Goal: Find specific page/section: Find specific page/section

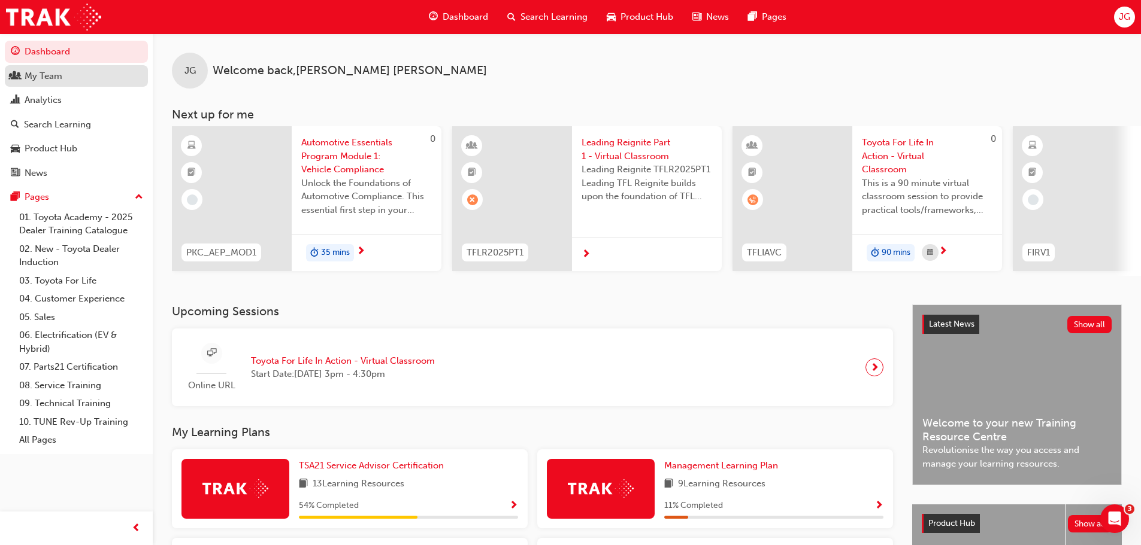
click at [49, 73] on div "My Team" at bounding box center [44, 76] width 38 height 14
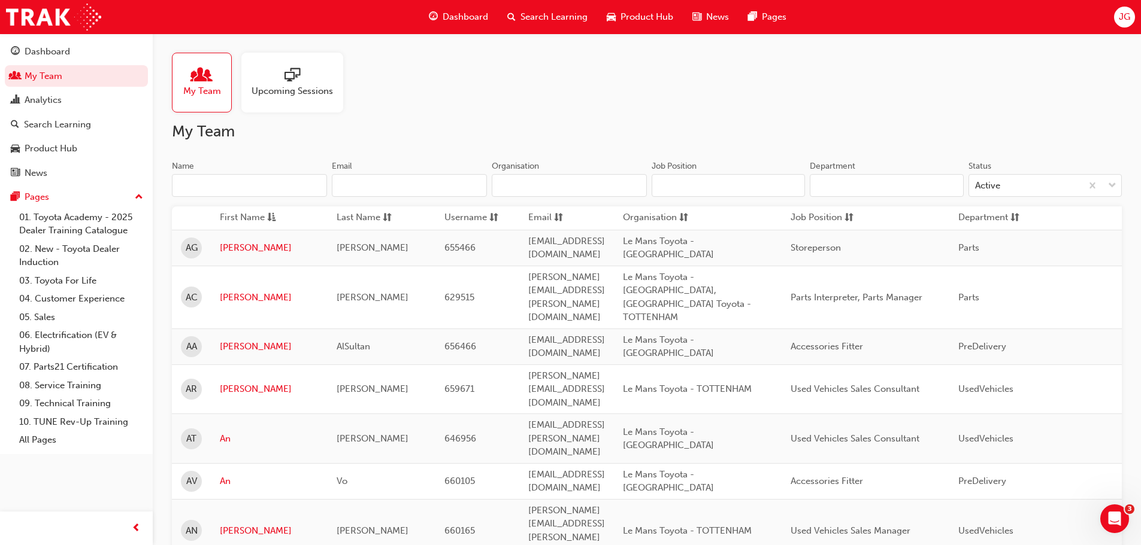
click at [187, 91] on span "My Team" at bounding box center [202, 91] width 38 height 14
click at [231, 178] on input "Name" at bounding box center [249, 185] width 155 height 23
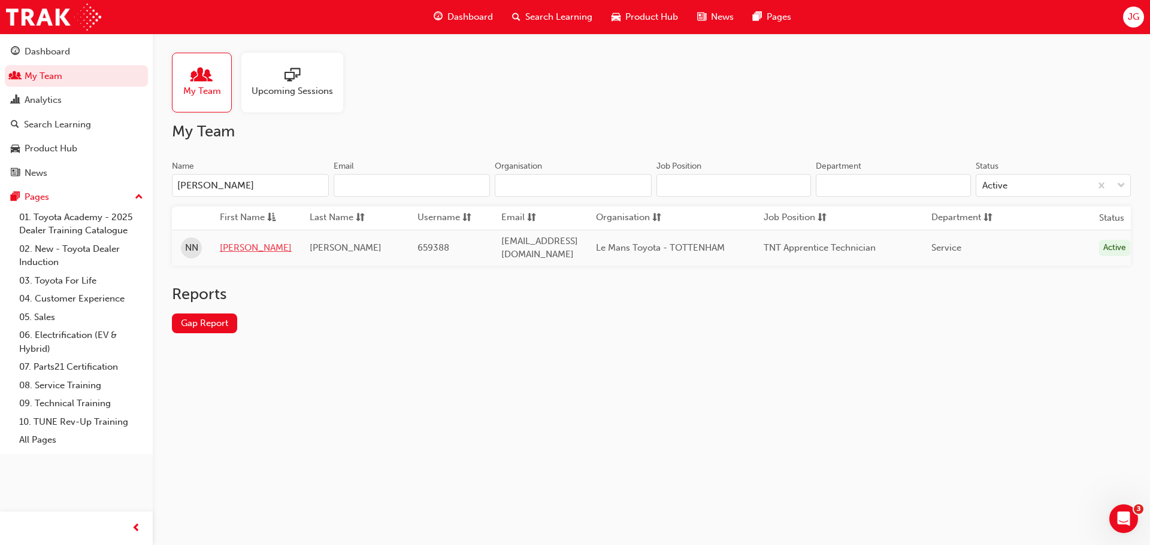
type input "[PERSON_NAME]"
click at [240, 245] on link "[PERSON_NAME]" at bounding box center [256, 248] width 72 height 14
